Goal: Information Seeking & Learning: Learn about a topic

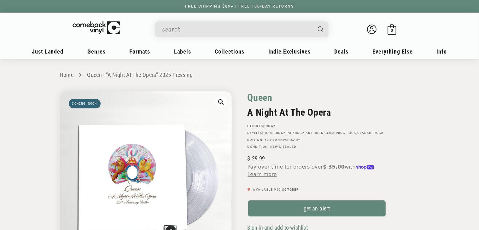
click at [265, 99] on link "Queen" at bounding box center [259, 97] width 25 height 12
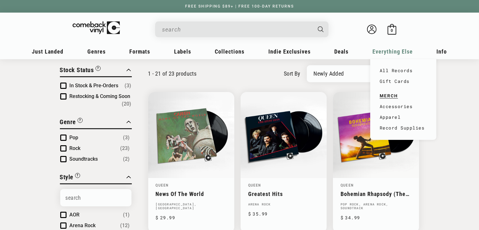
scroll to position [32, 0]
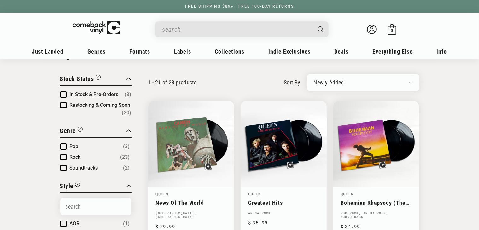
click at [410, 84] on select "Newly Added Popularity Artist (A-Z) Price (High To Low) Price (Low To High) Per…" at bounding box center [363, 82] width 99 height 6
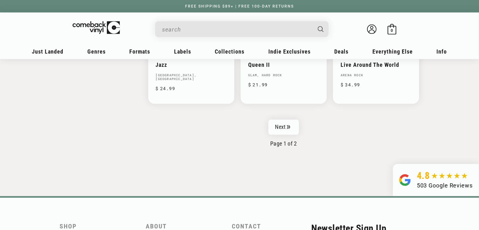
scroll to position [1147, 0]
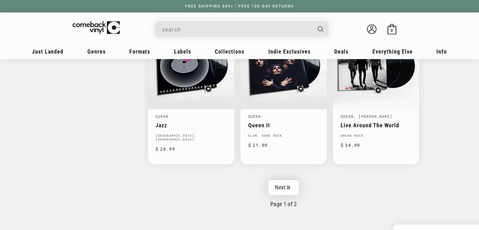
click at [285, 180] on link "Next" at bounding box center [283, 187] width 31 height 15
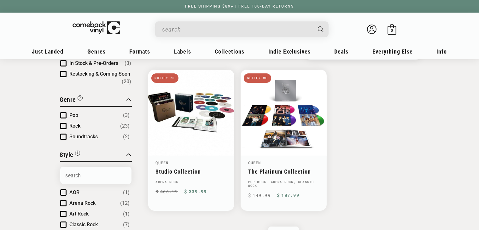
scroll to position [63, 0]
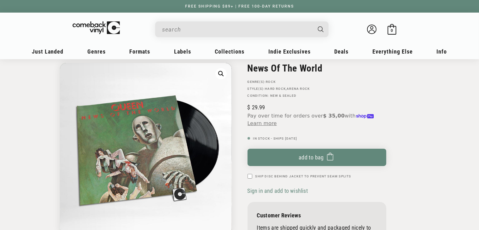
scroll to position [32, 0]
